Goal: Task Accomplishment & Management: Use online tool/utility

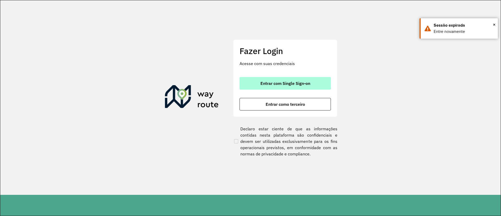
click at [288, 80] on button "Entrar com Single Sign-on" at bounding box center [285, 83] width 91 height 13
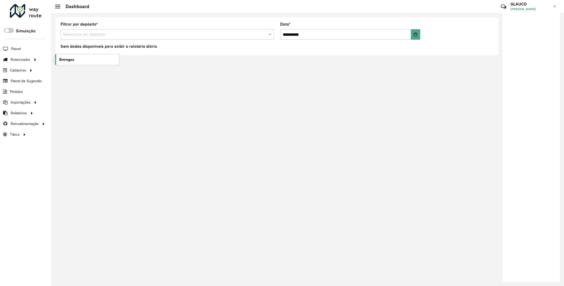
click at [64, 59] on span "Entregas" at bounding box center [66, 59] width 15 height 5
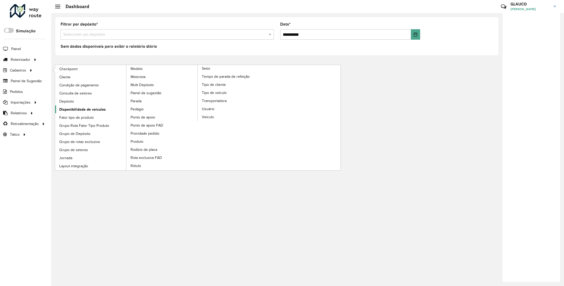
click at [79, 111] on span "Disponibilidade de veículos" at bounding box center [82, 109] width 46 height 5
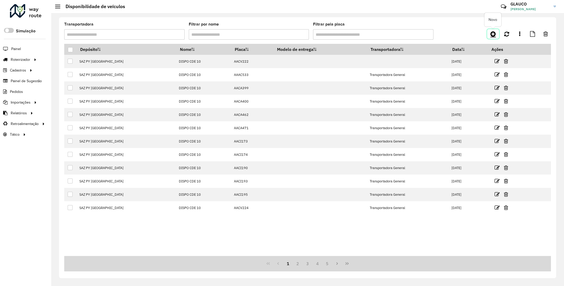
click at [492, 34] on icon at bounding box center [492, 34] width 5 height 6
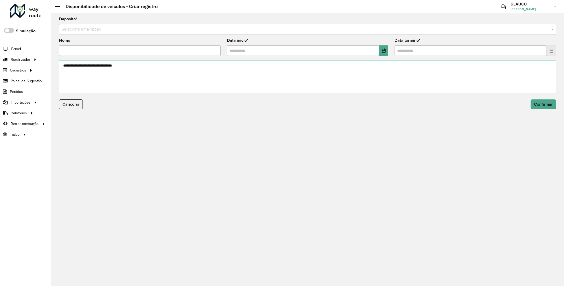
click at [128, 28] on input "text" at bounding box center [302, 29] width 481 height 6
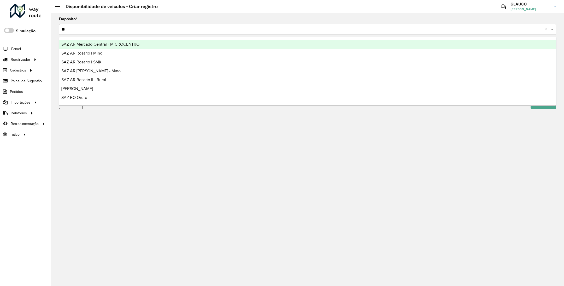
type input "***"
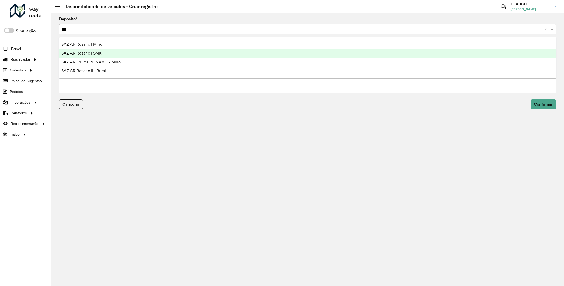
click at [105, 50] on div "SAZ AR Rosario I SMK" at bounding box center [307, 53] width 496 height 9
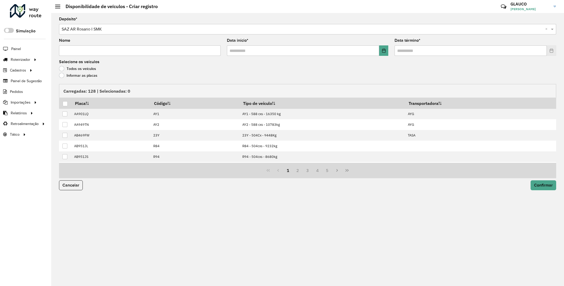
click at [86, 49] on input "Nome" at bounding box center [140, 50] width 162 height 10
type input "********"
click at [384, 50] on icon "Choose Date" at bounding box center [384, 51] width 4 height 4
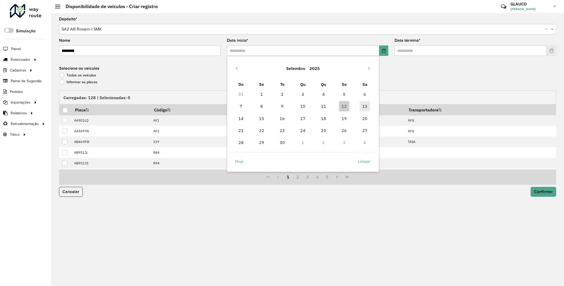
click at [366, 110] on span "13" at bounding box center [364, 106] width 10 height 10
type input "**********"
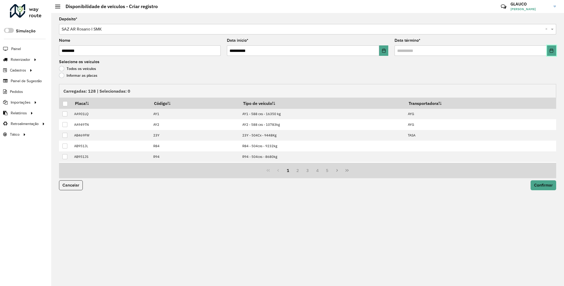
click at [549, 51] on icon "Choose Date" at bounding box center [551, 51] width 4 height 4
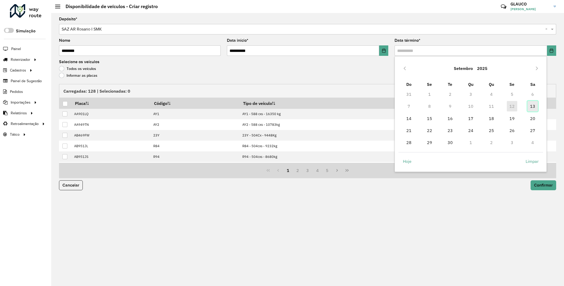
click at [535, 106] on span "13" at bounding box center [532, 106] width 10 height 10
type input "**********"
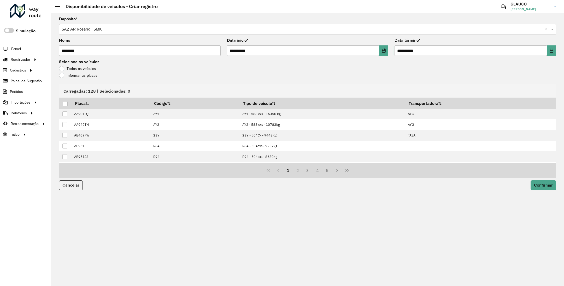
click at [61, 75] on label "Informar as placas" at bounding box center [78, 75] width 38 height 5
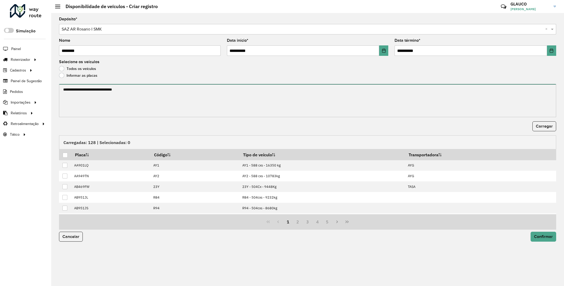
click at [77, 93] on textarea at bounding box center [307, 100] width 497 height 33
paste textarea "******* ******* ******* ******* ******* ****** ****** ******* ****** ******"
type textarea "******* ******* ******* ******* ******* ****** ****** ******* ****** ******"
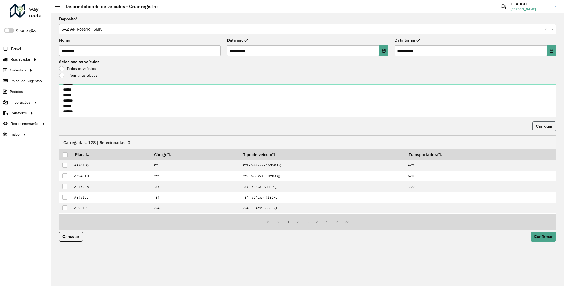
click at [541, 127] on span "Carregar" at bounding box center [544, 126] width 17 height 4
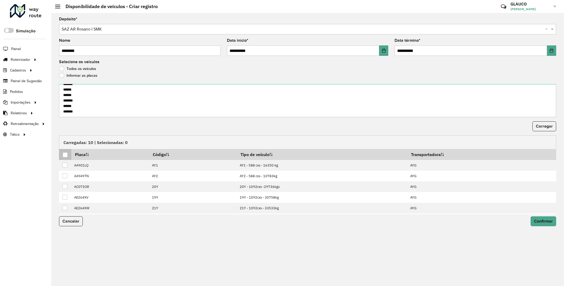
click at [66, 153] on div at bounding box center [65, 154] width 5 height 5
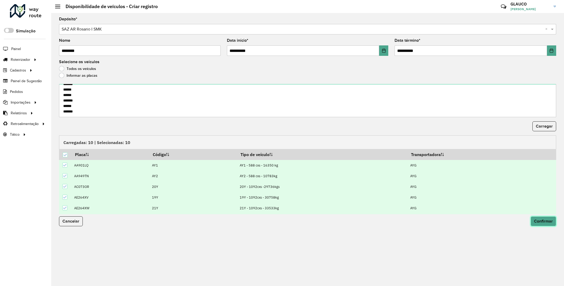
click at [544, 219] on button "Confirmar" at bounding box center [543, 221] width 26 height 10
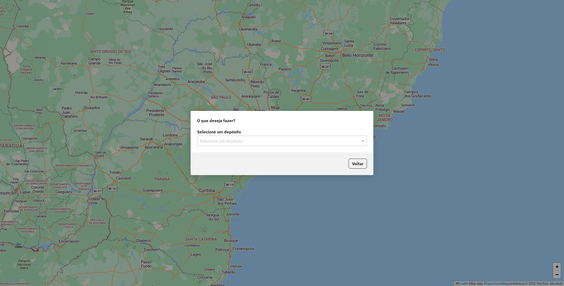
click at [286, 139] on input "text" at bounding box center [277, 141] width 154 height 6
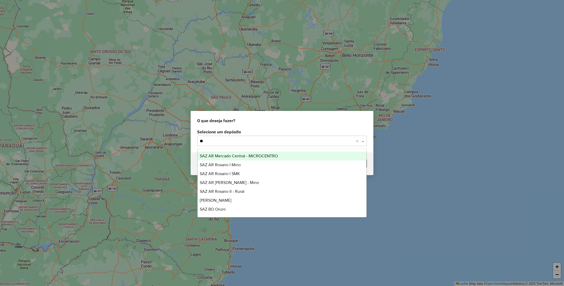
type input "***"
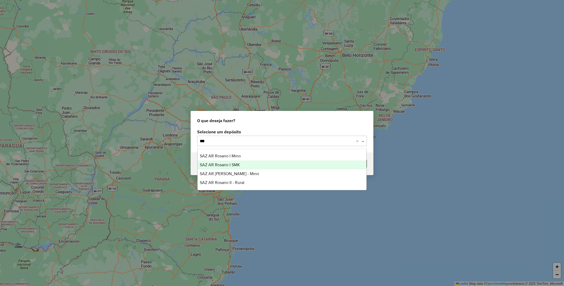
click at [239, 165] on span "SAZ AR Rosario I SMK" at bounding box center [220, 165] width 40 height 4
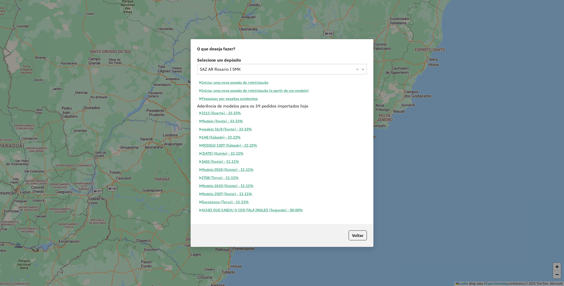
click at [218, 79] on button "Iniciar uma nova sessão de roteirização" at bounding box center [234, 83] width 74 height 8
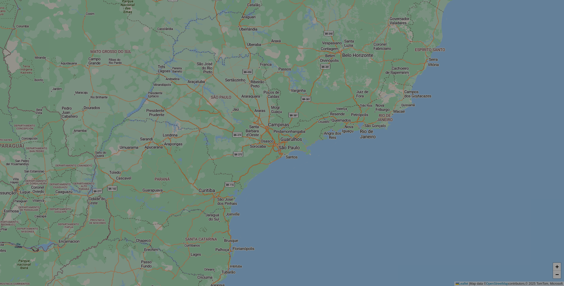
select select "*"
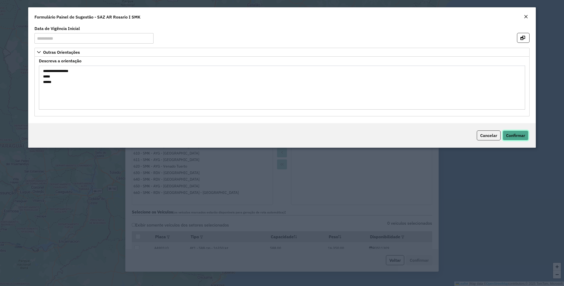
click at [519, 134] on span "Confirmar" at bounding box center [515, 135] width 19 height 5
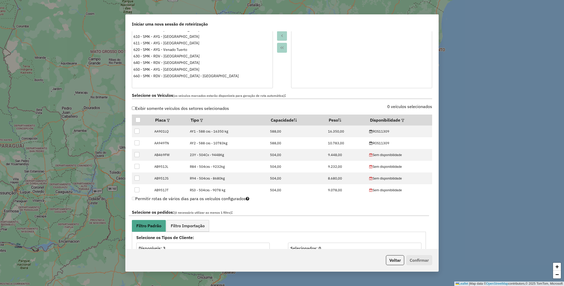
scroll to position [117, 0]
click at [400, 117] on div at bounding box center [402, 119] width 4 height 6
click at [400, 119] on div at bounding box center [402, 119] width 4 height 6
click at [401, 119] on em at bounding box center [402, 119] width 3 height 3
click at [416, 129] on div "Selecione uma opção" at bounding box center [424, 132] width 44 height 10
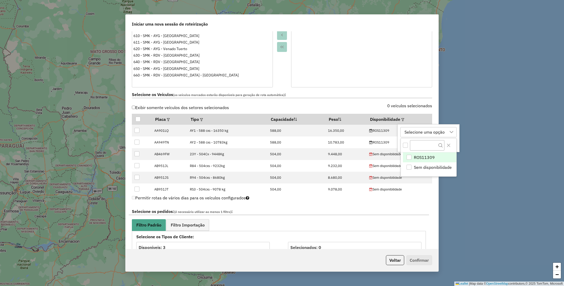
scroll to position [3, 24]
click at [426, 158] on span "ROS11309" at bounding box center [424, 157] width 21 height 6
click at [392, 120] on th "Disponibilidade" at bounding box center [399, 119] width 66 height 11
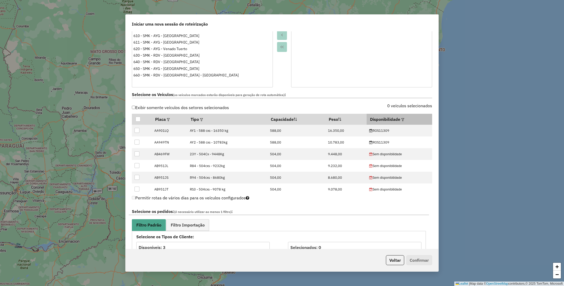
click at [401, 120] on em at bounding box center [402, 119] width 3 height 3
click at [411, 133] on div "ROS11309" at bounding box center [414, 132] width 25 height 10
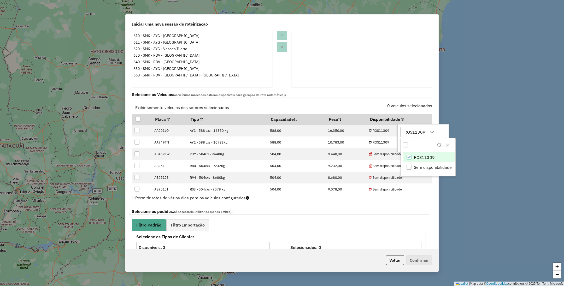
click at [424, 159] on span "ROS11309" at bounding box center [424, 157] width 21 height 6
click at [410, 157] on div "ROS11309" at bounding box center [408, 157] width 5 height 5
click at [407, 129] on div "ROS11309" at bounding box center [414, 132] width 25 height 10
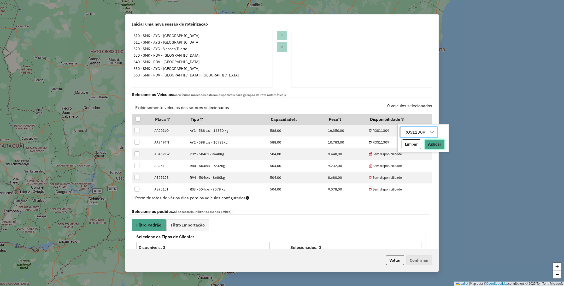
click at [441, 146] on button "Aplicar" at bounding box center [434, 144] width 20 height 10
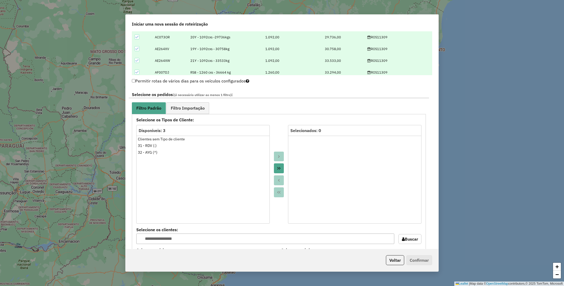
scroll to position [235, 0]
click at [190, 109] on span "Filtro Importação" at bounding box center [188, 107] width 34 height 4
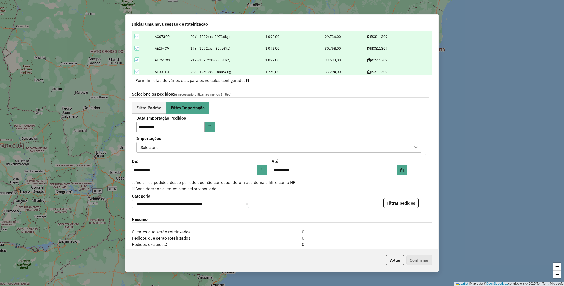
click at [197, 145] on div "Selecione" at bounding box center [275, 147] width 272 height 10
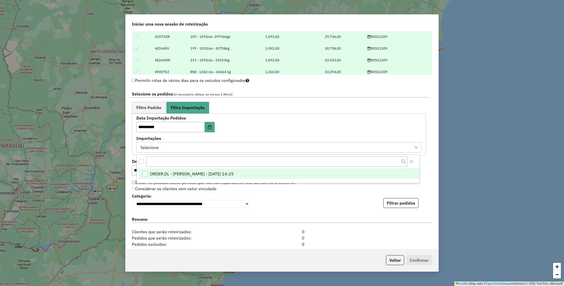
click at [199, 172] on span "ORDER.DL - GLAUCO RODRIGO VALENTINI - 12/09/2025 14:25" at bounding box center [192, 174] width 84 height 6
click at [152, 107] on span "Filtro Padrão" at bounding box center [148, 107] width 25 height 4
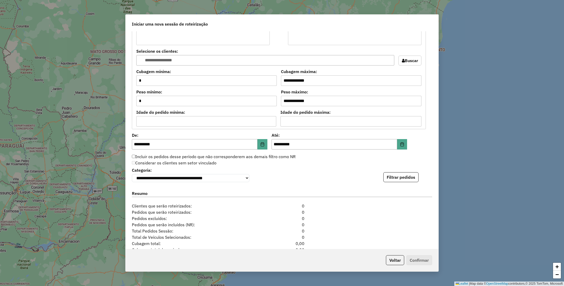
scroll to position [431, 0]
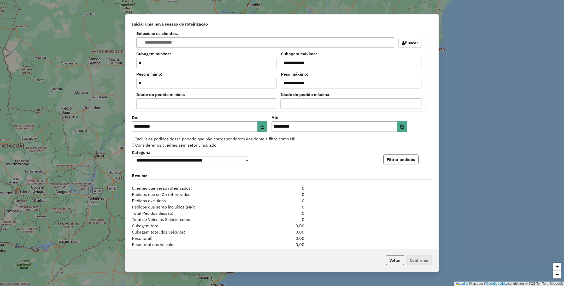
click at [404, 162] on button "Filtrar pedidos" at bounding box center [400, 160] width 35 height 10
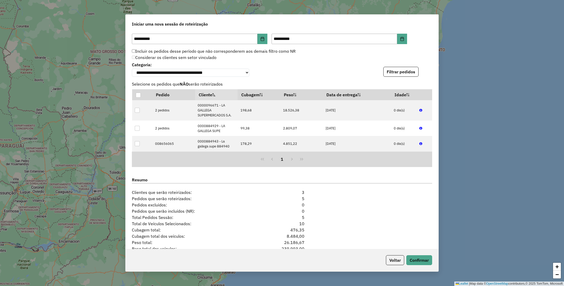
scroll to position [549, 0]
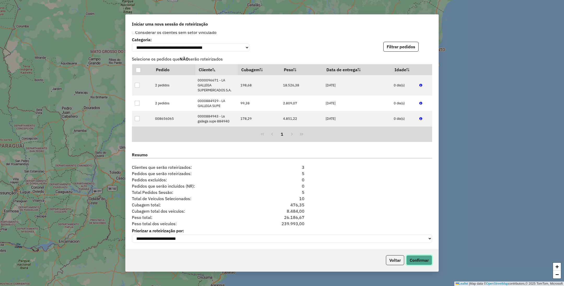
click at [418, 258] on button "Confirmar" at bounding box center [419, 260] width 26 height 10
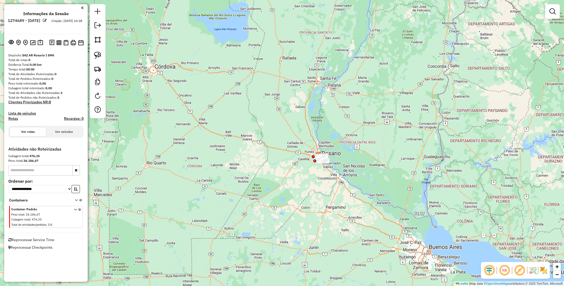
click at [544, 271] on img at bounding box center [543, 270] width 8 height 8
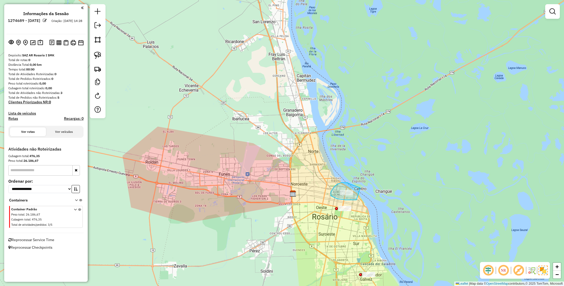
drag, startPoint x: 359, startPoint y: 187, endPoint x: 366, endPoint y: 197, distance: 11.7
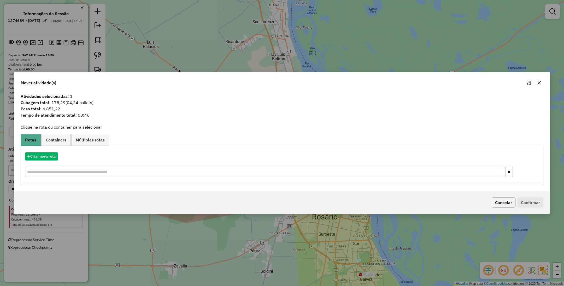
click at [501, 200] on button "Cancelar" at bounding box center [503, 203] width 24 height 10
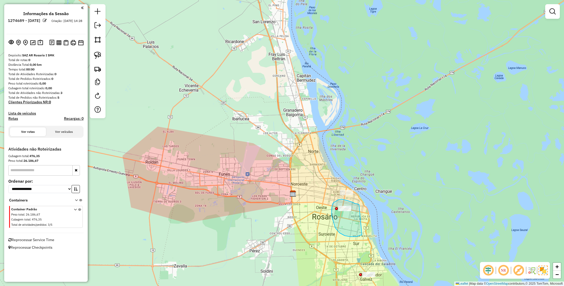
drag, startPoint x: 357, startPoint y: 204, endPoint x: 363, endPoint y: 233, distance: 30.1
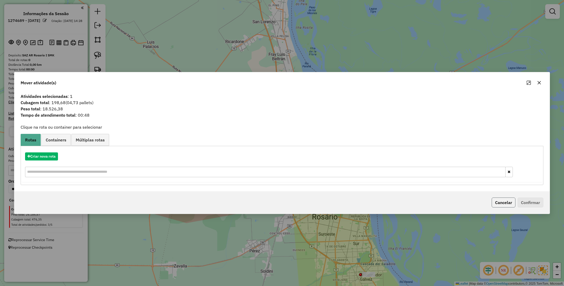
click at [501, 200] on button "Cancelar" at bounding box center [503, 203] width 24 height 10
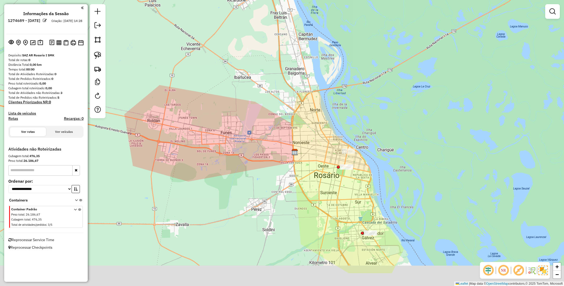
drag, startPoint x: 391, startPoint y: 260, endPoint x: 380, endPoint y: 177, distance: 83.8
click at [380, 177] on div "Janela de atendimento Grade de atendimento Capacidade Transportadoras Veículos …" at bounding box center [282, 143] width 564 height 286
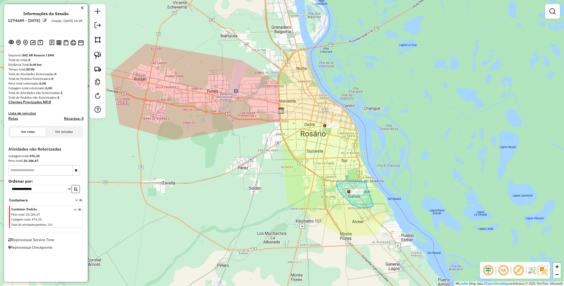
drag, startPoint x: 366, startPoint y: 183, endPoint x: 373, endPoint y: 205, distance: 23.6
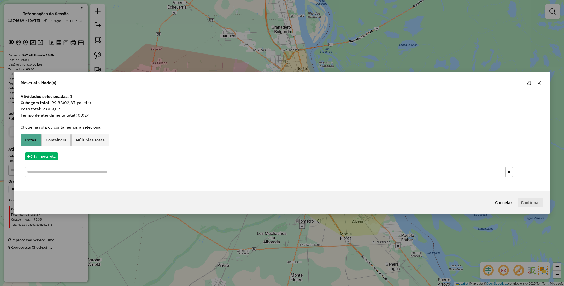
click at [501, 201] on button "Cancelar" at bounding box center [503, 203] width 24 height 10
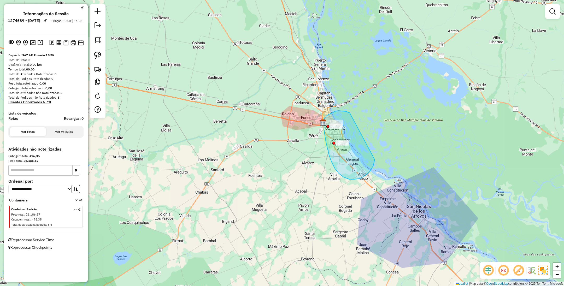
drag, startPoint x: 332, startPoint y: 113, endPoint x: 374, endPoint y: 159, distance: 62.8
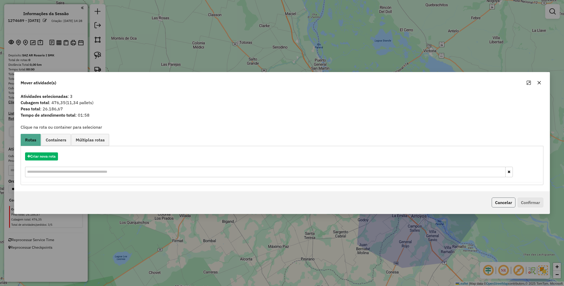
click at [506, 204] on button "Cancelar" at bounding box center [503, 203] width 24 height 10
